Goal: Find specific page/section: Find specific page/section

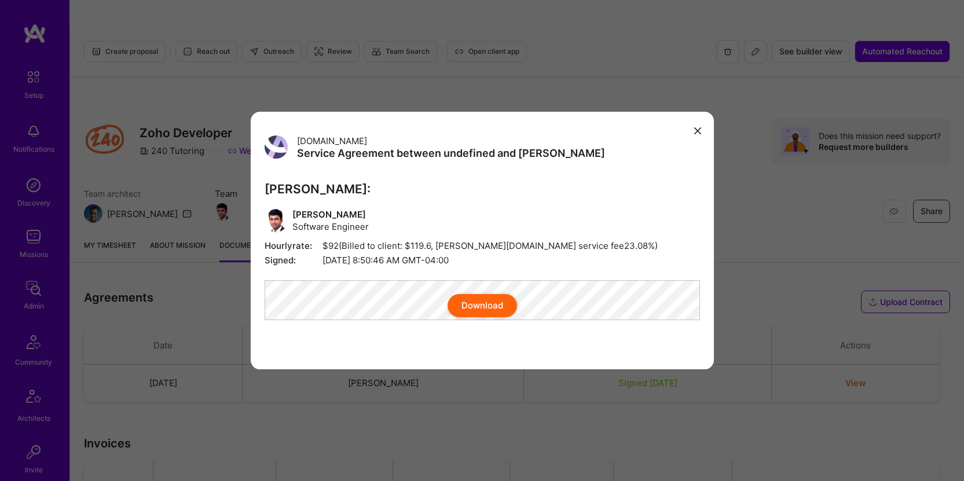
click at [695, 127] on icon "modal" at bounding box center [697, 130] width 7 height 7
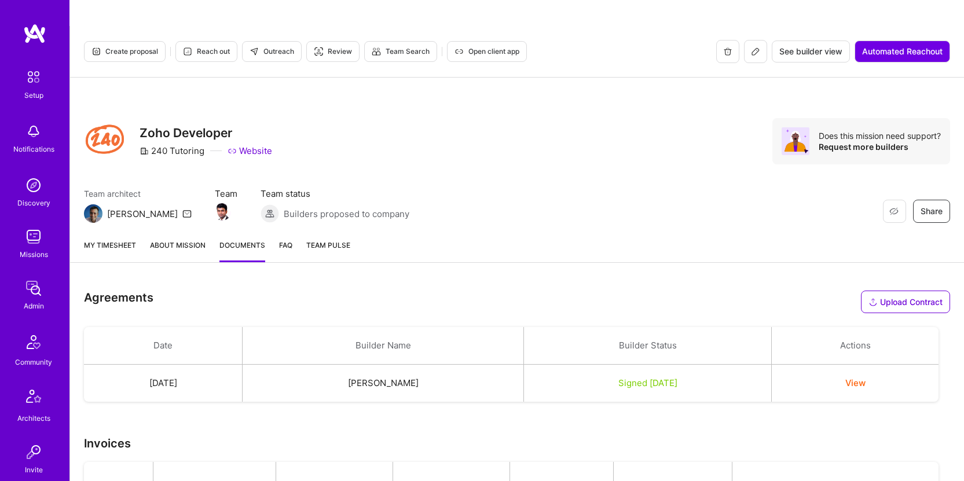
click at [33, 288] on img at bounding box center [33, 288] width 23 height 23
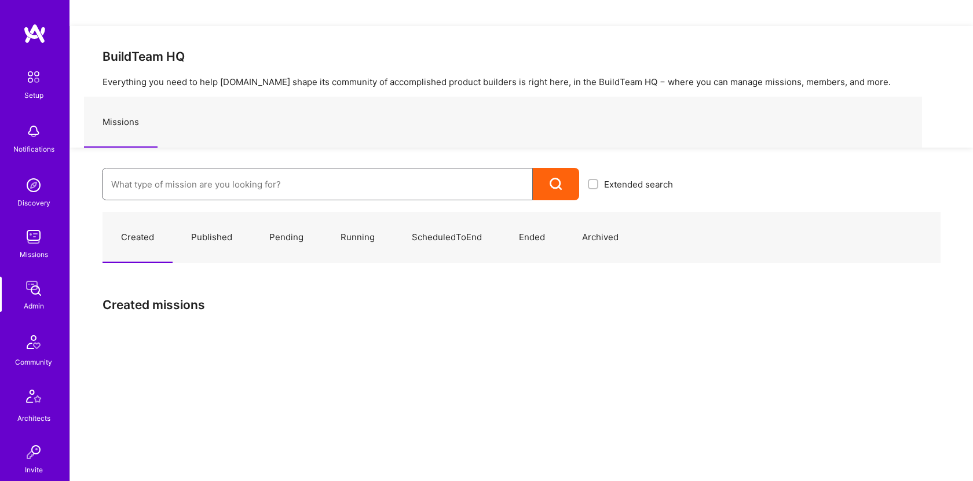
click at [339, 170] on input at bounding box center [317, 185] width 412 height 30
type input "adl"
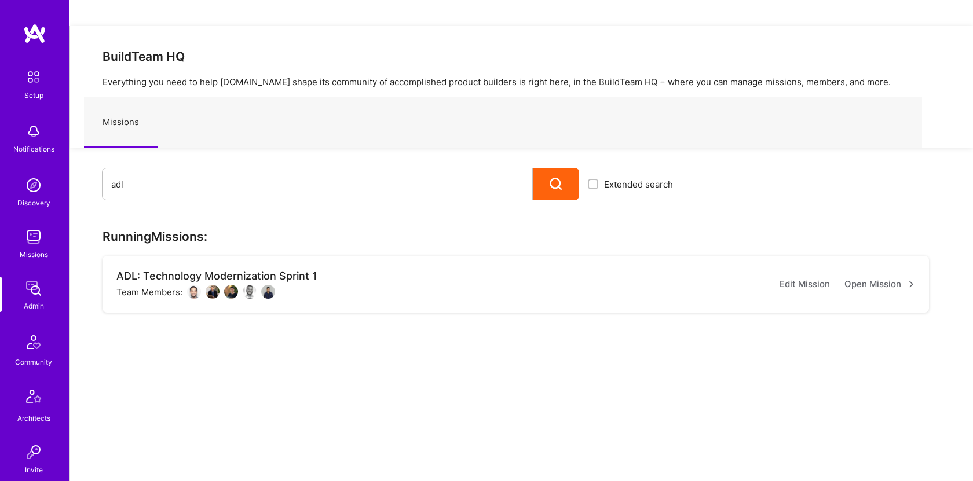
click at [550, 178] on icon at bounding box center [556, 184] width 13 height 13
click at [902, 277] on link "Open Mission" at bounding box center [879, 284] width 71 height 14
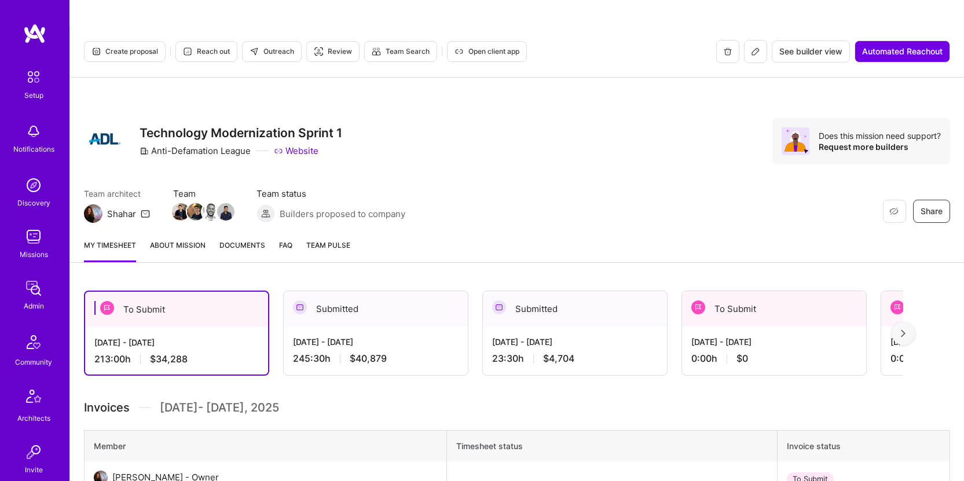
click at [181, 239] on link "About Mission" at bounding box center [178, 250] width 56 height 23
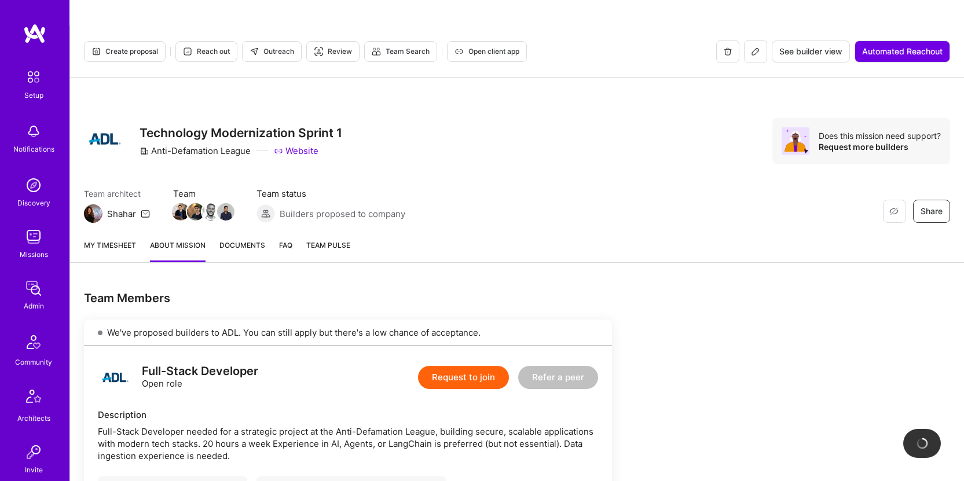
click at [261, 239] on link "Documents" at bounding box center [242, 250] width 46 height 23
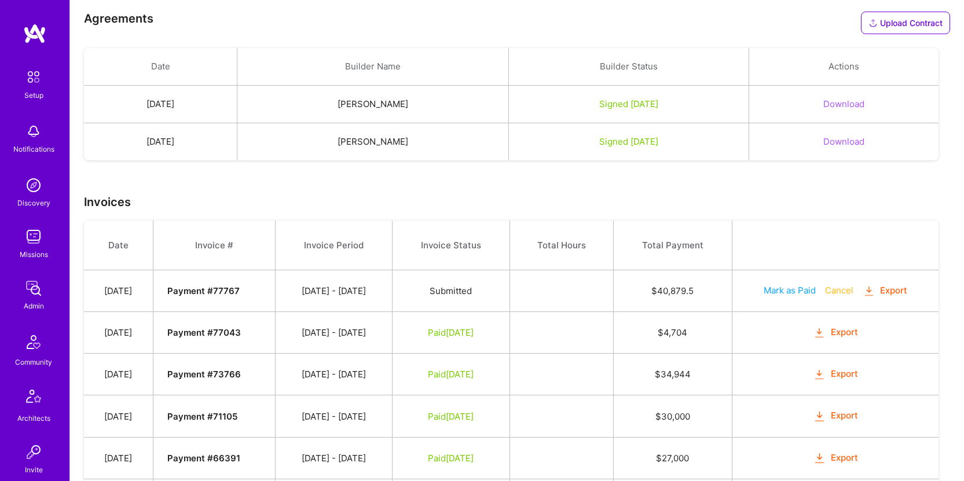
scroll to position [332, 0]
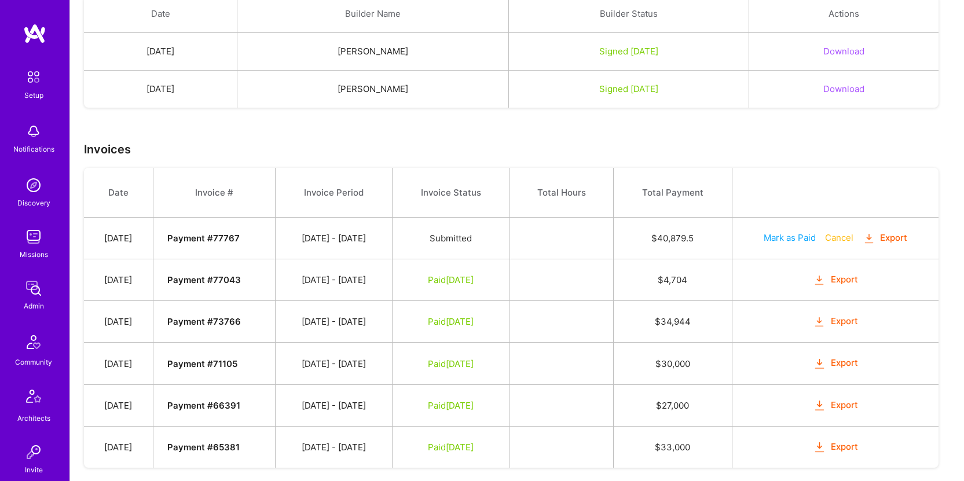
drag, startPoint x: 427, startPoint y: 36, endPoint x: 558, endPoint y: 1, distance: 135.6
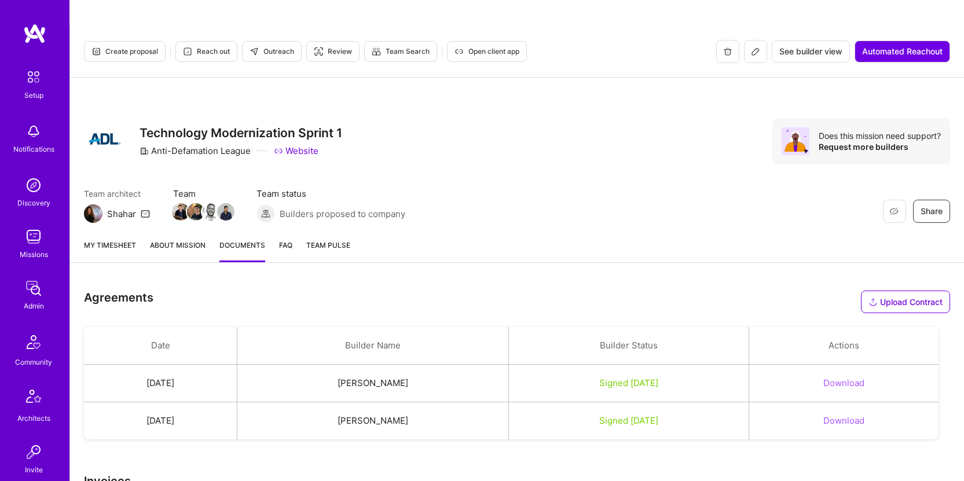
scroll to position [332, 0]
